Goal: Task Accomplishment & Management: Complete application form

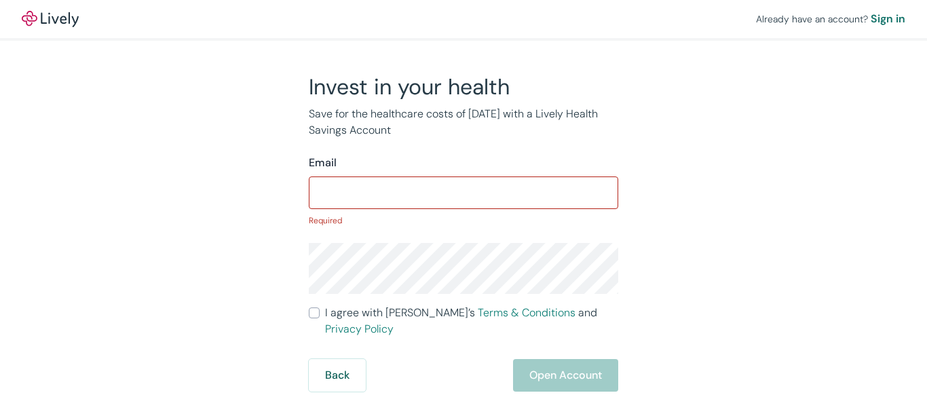
click at [773, 19] on div "Already have an account? Sign in" at bounding box center [830, 19] width 149 height 16
click at [850, 22] on div "Already have an account? Sign in" at bounding box center [830, 19] width 149 height 16
click at [882, 22] on div "Sign in" at bounding box center [888, 19] width 35 height 16
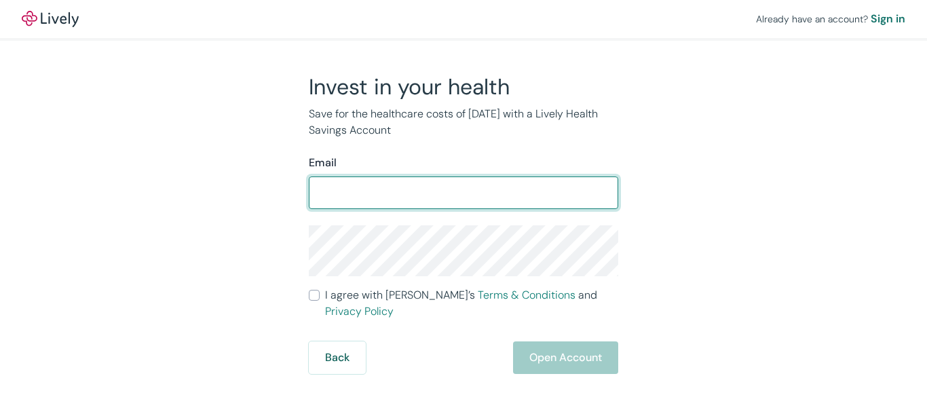
click at [527, 199] on input "Email" at bounding box center [463, 192] width 309 height 27
type input "tiffany.m.wilkins.09@gmail.com"
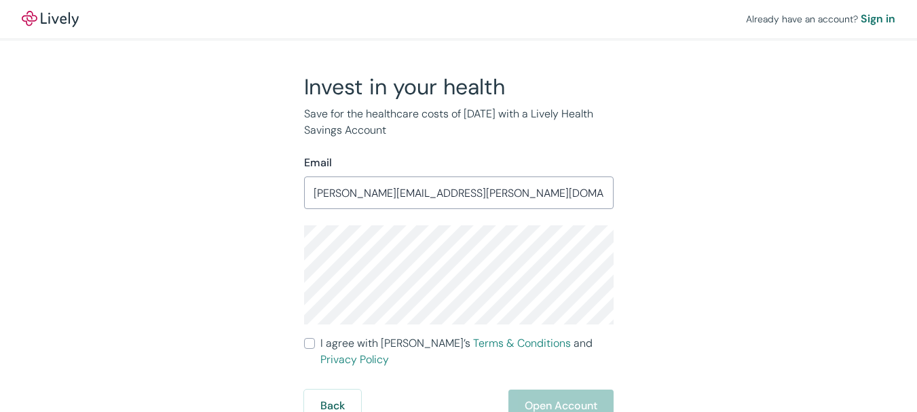
click at [311, 349] on input "I agree with Lively’s Terms & Conditions and Privacy Policy" at bounding box center [309, 343] width 11 height 11
checkbox input "true"
click at [585, 400] on button "Open Account" at bounding box center [560, 406] width 105 height 33
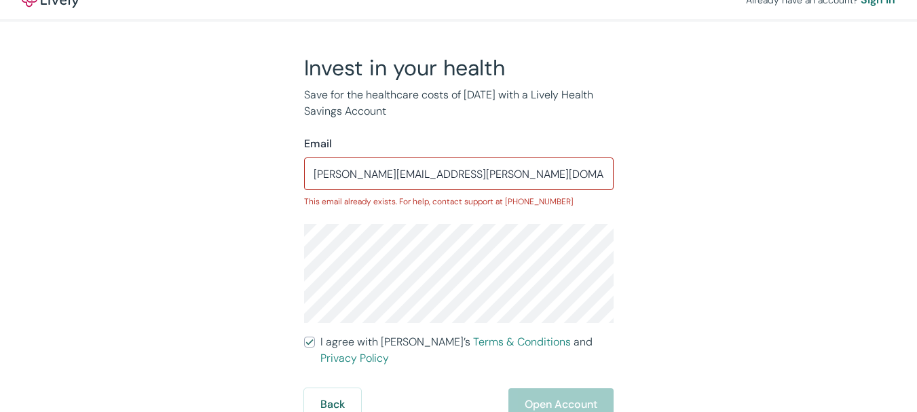
scroll to position [20, 0]
click at [337, 388] on button "Back" at bounding box center [332, 403] width 57 height 33
